Goal: Information Seeking & Learning: Learn about a topic

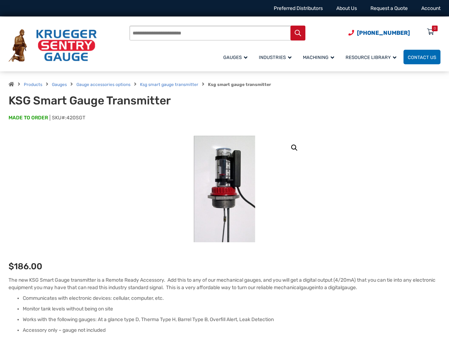
click at [242, 35] on input "Products search" at bounding box center [217, 33] width 176 height 15
click at [294, 148] on link "🔍" at bounding box center [294, 147] width 13 height 13
